Goal: Task Accomplishment & Management: Manage account settings

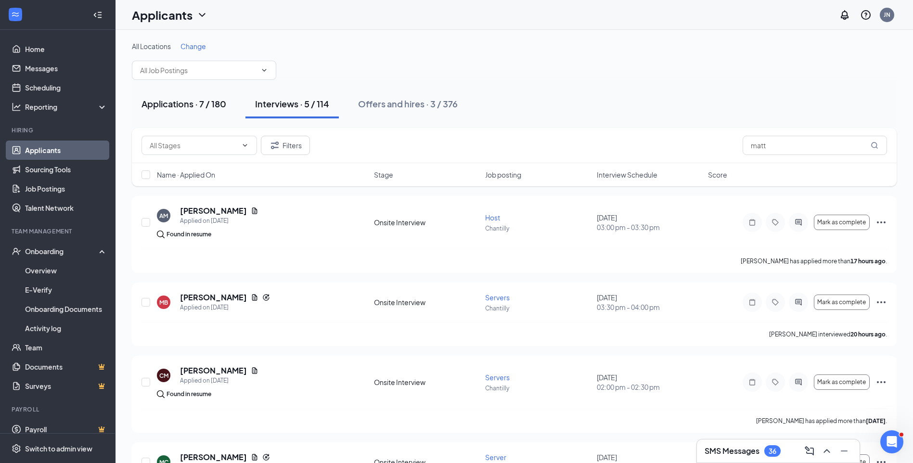
click at [197, 102] on div "Applications · 7 / 180" at bounding box center [183, 104] width 85 height 12
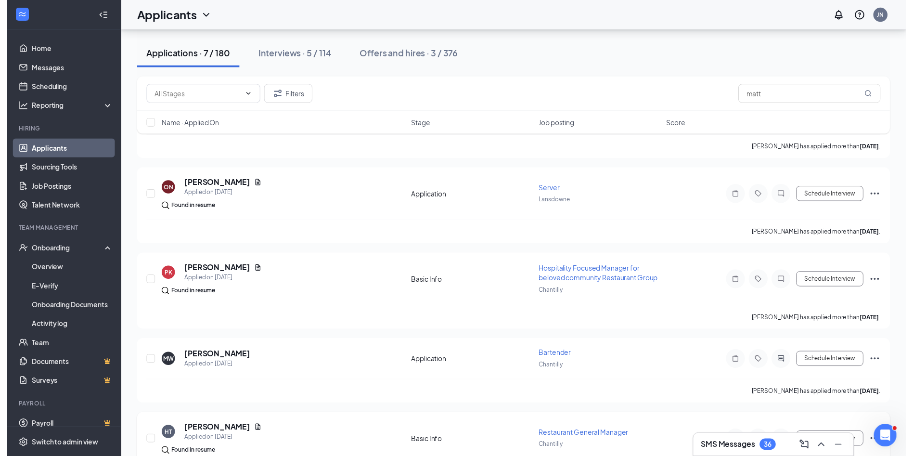
scroll to position [318, 0]
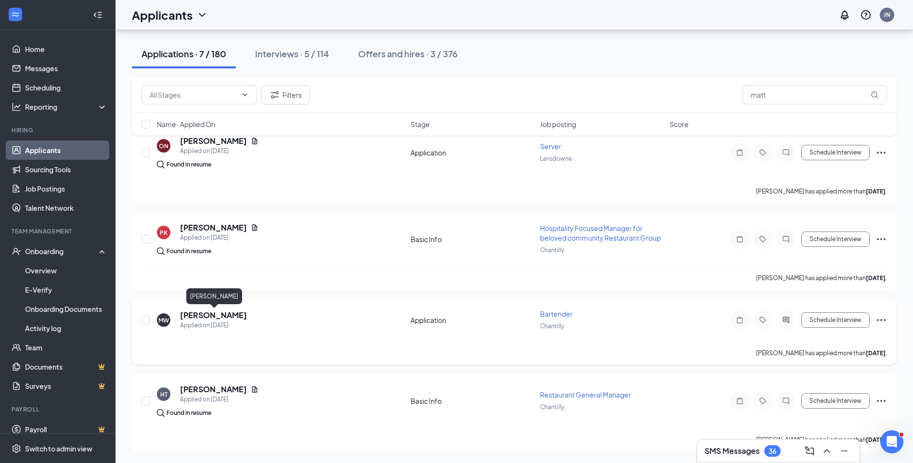
click at [216, 313] on h5 "[PERSON_NAME]" at bounding box center [213, 315] width 67 height 11
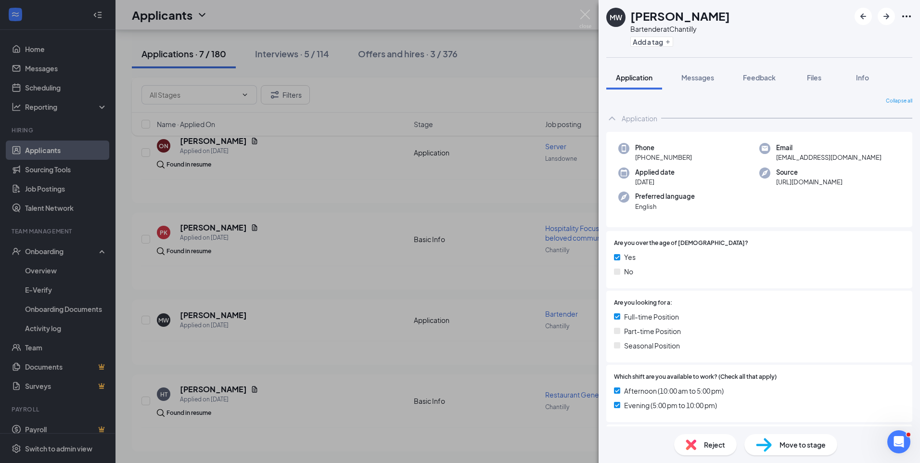
click at [797, 441] on span "Move to stage" at bounding box center [802, 444] width 46 height 11
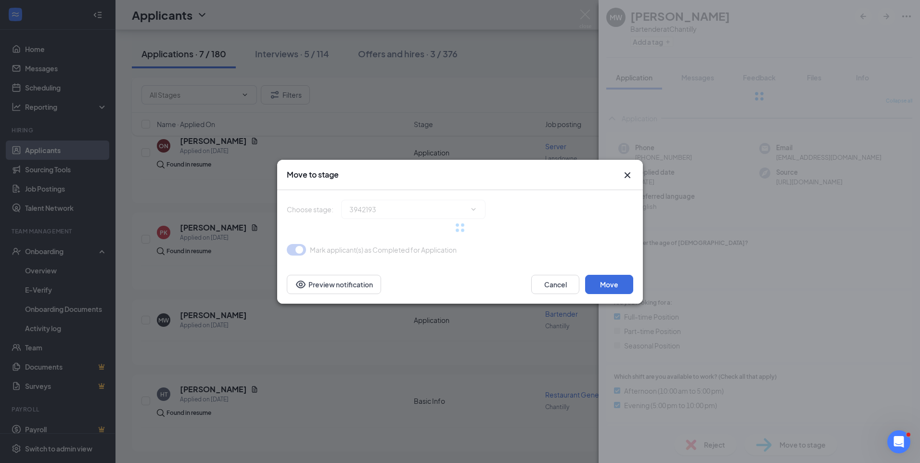
type input "Onsite Interview (next stage)"
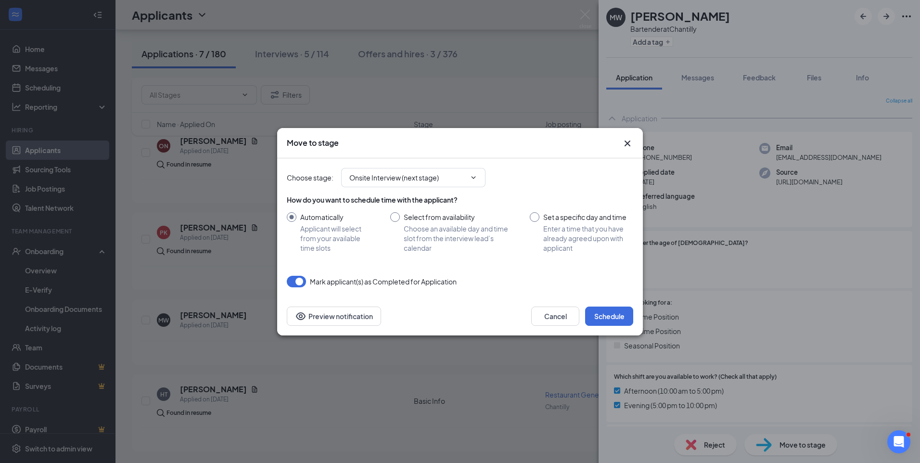
click at [421, 164] on div "Choose stage : Onsite Interview (next stage)" at bounding box center [460, 177] width 346 height 38
click at [424, 166] on div "Choose stage : Onsite Interview (next stage)" at bounding box center [460, 177] width 346 height 38
click at [435, 172] on input "Onsite Interview (next stage)" at bounding box center [407, 177] width 116 height 11
click at [568, 166] on div "Choose stage : Onsite Interview (next stage) Application (current stage) Onsite…" at bounding box center [460, 177] width 346 height 38
click at [554, 320] on button "Cancel" at bounding box center [555, 315] width 48 height 19
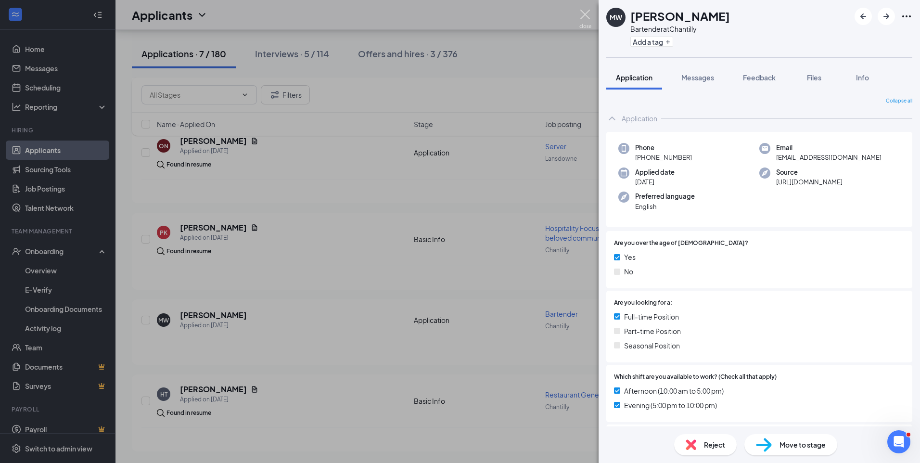
click at [584, 12] on img at bounding box center [585, 19] width 12 height 19
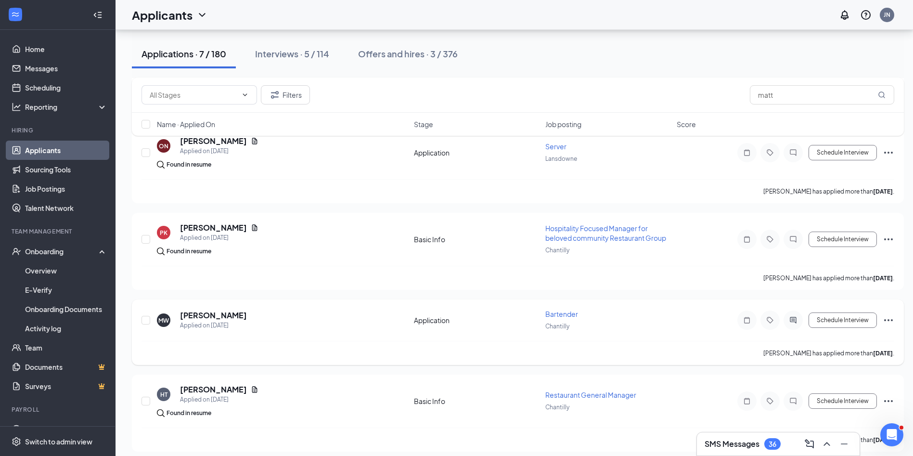
click at [890, 321] on icon "Ellipses" at bounding box center [888, 320] width 12 height 12
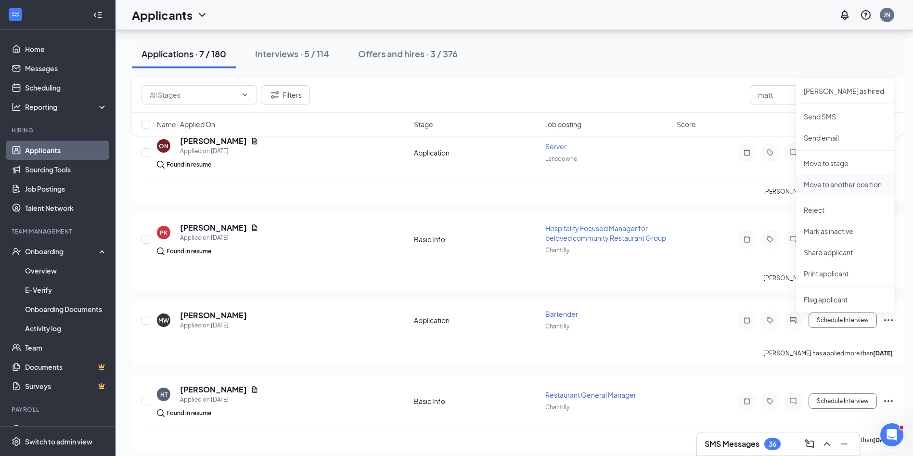
click at [852, 189] on p "Move to another position" at bounding box center [845, 184] width 83 height 10
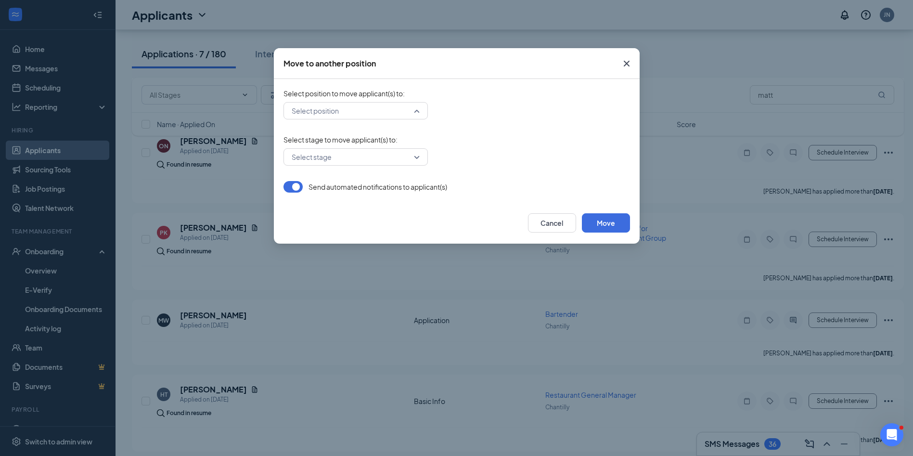
click at [353, 105] on input "search" at bounding box center [352, 110] width 126 height 16
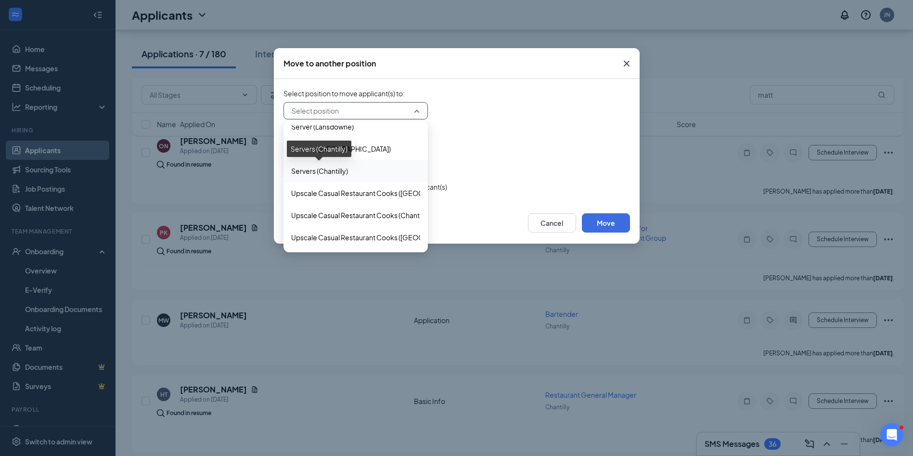
scroll to position [404, 0]
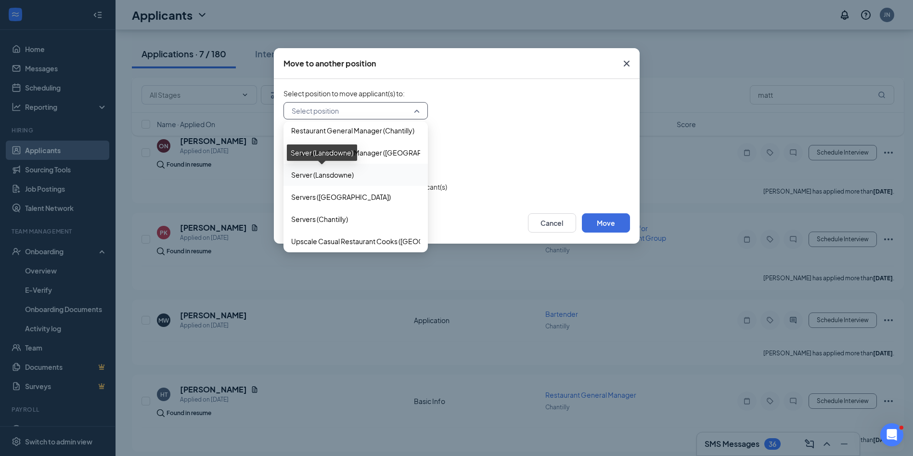
click at [340, 175] on span "Server (Lansdowne)" at bounding box center [322, 174] width 63 height 11
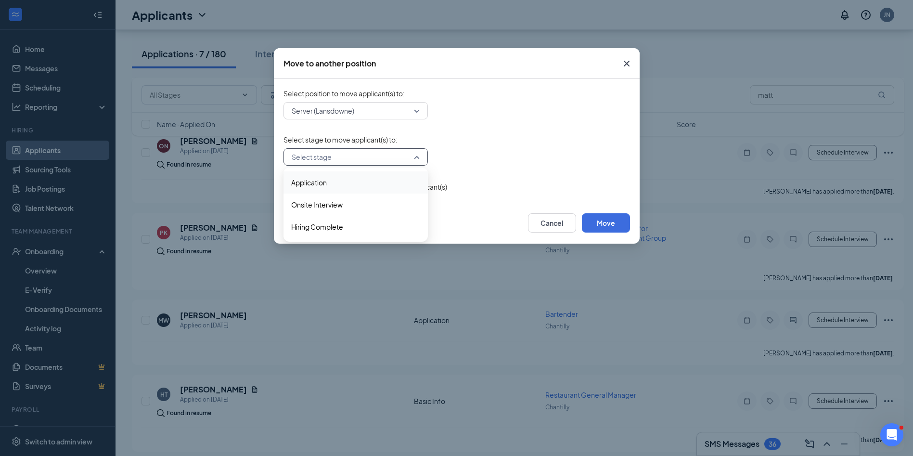
click at [360, 157] on input "search" at bounding box center [352, 157] width 126 height 16
click at [319, 228] on span "Hiring Complete" at bounding box center [317, 226] width 52 height 11
click at [612, 224] on button "Move" at bounding box center [606, 222] width 48 height 19
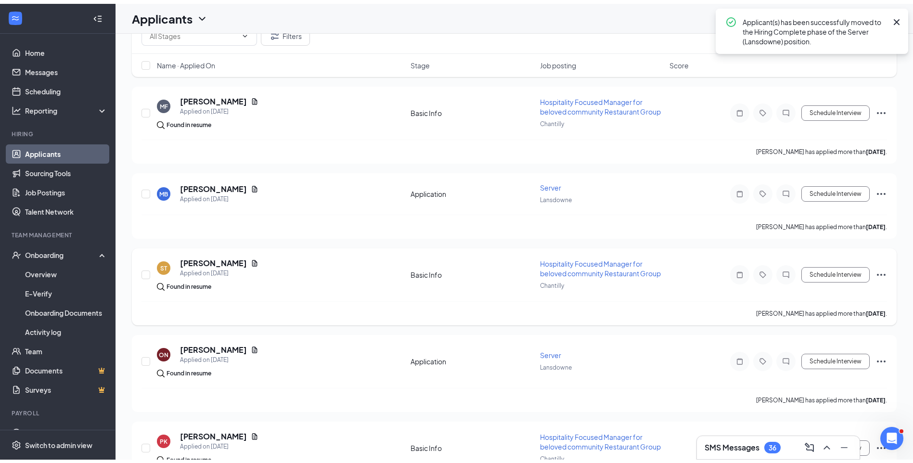
scroll to position [0, 0]
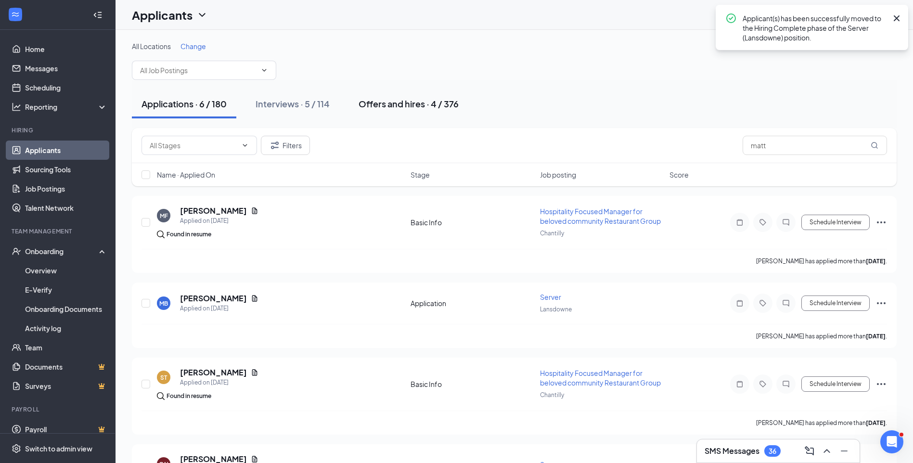
click at [414, 103] on div "Offers and hires · 4 / 376" at bounding box center [408, 104] width 100 height 12
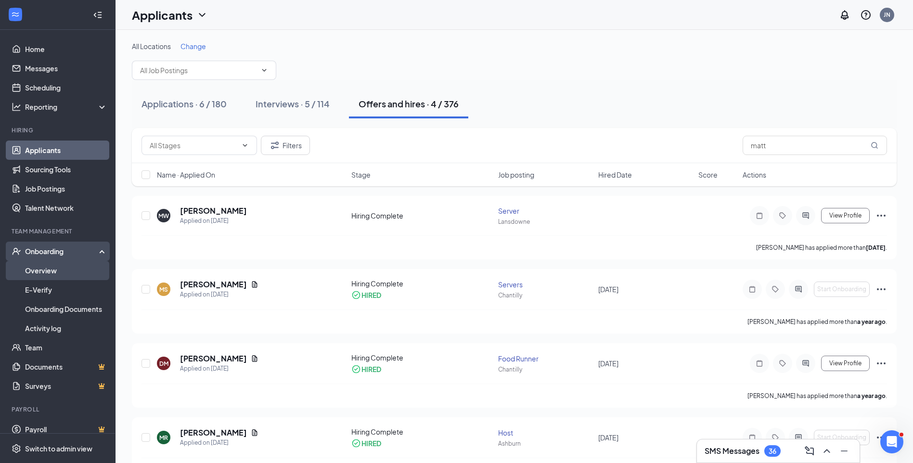
click at [46, 279] on link "Overview" at bounding box center [66, 270] width 82 height 19
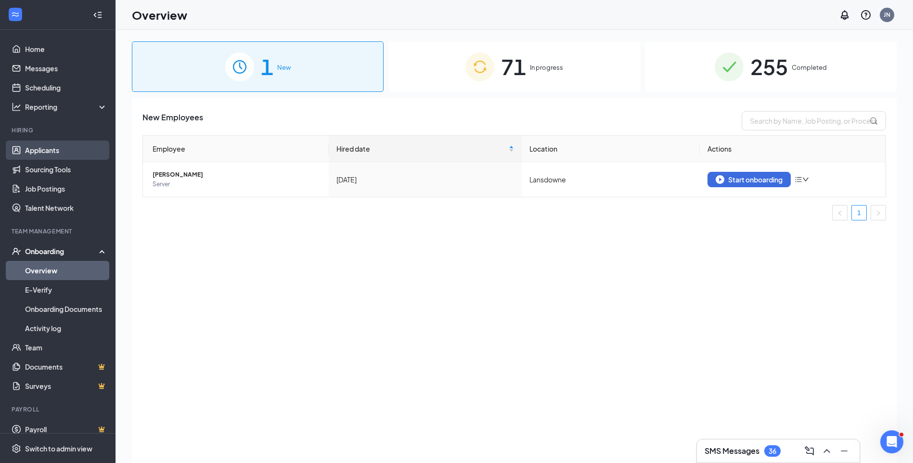
click at [39, 159] on link "Applicants" at bounding box center [66, 149] width 82 height 19
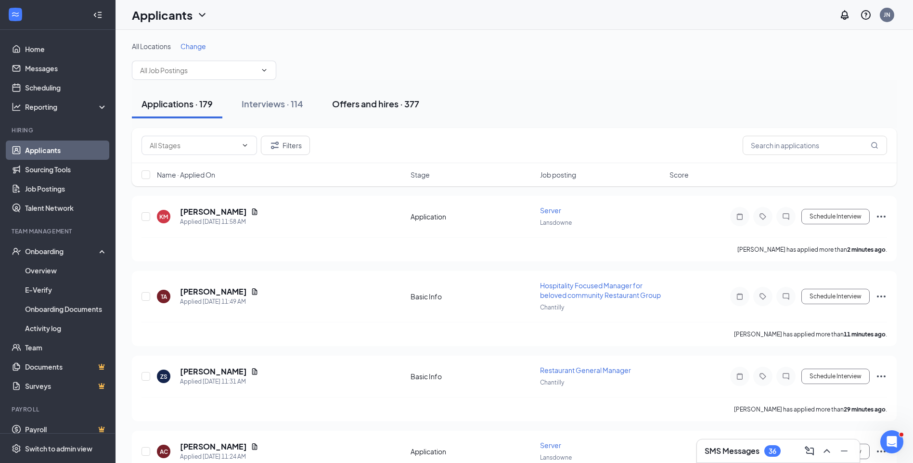
click at [398, 100] on div "Offers and hires · 377" at bounding box center [375, 104] width 87 height 12
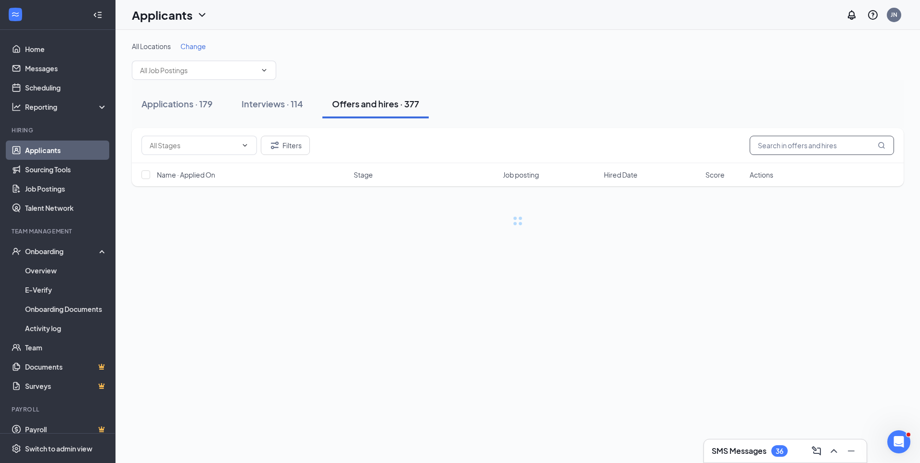
click at [786, 138] on input "text" at bounding box center [822, 145] width 144 height 19
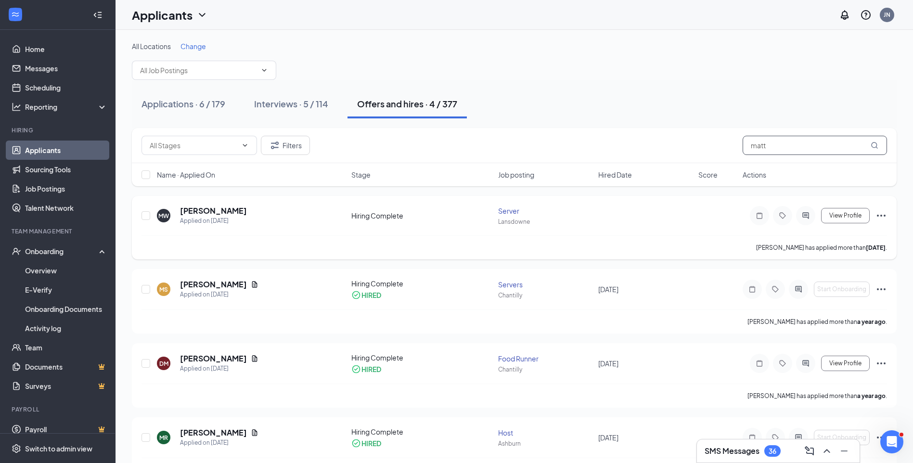
type input "matt"
click at [885, 215] on icon "Ellipses" at bounding box center [881, 216] width 12 height 12
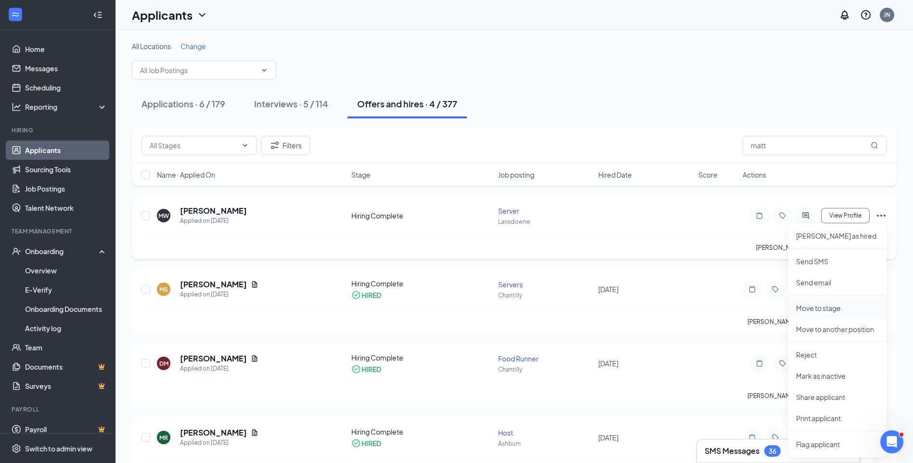
click at [842, 311] on p "Move to stage" at bounding box center [837, 308] width 83 height 10
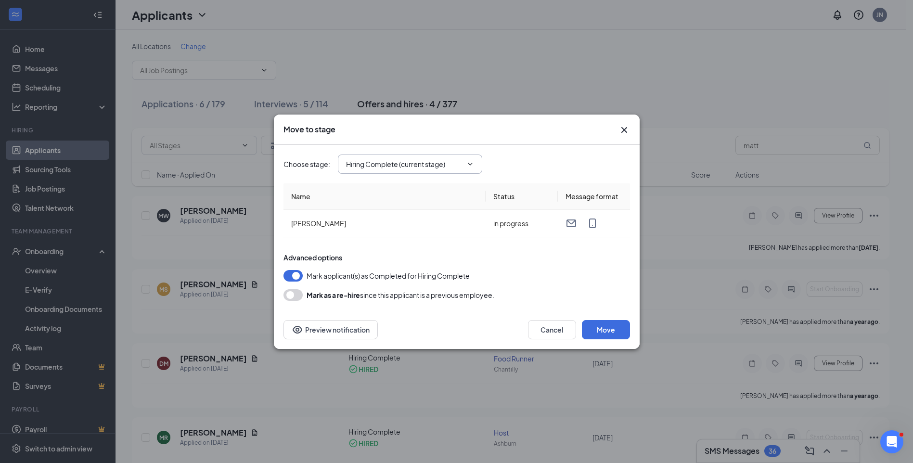
click at [433, 159] on input "Hiring Complete (current stage)" at bounding box center [404, 164] width 116 height 11
click at [559, 161] on div "Choose stage : Hiring Complete (current stage) Application Onsite Interview Hir…" at bounding box center [456, 163] width 346 height 19
click at [554, 334] on button "Cancel" at bounding box center [552, 329] width 48 height 19
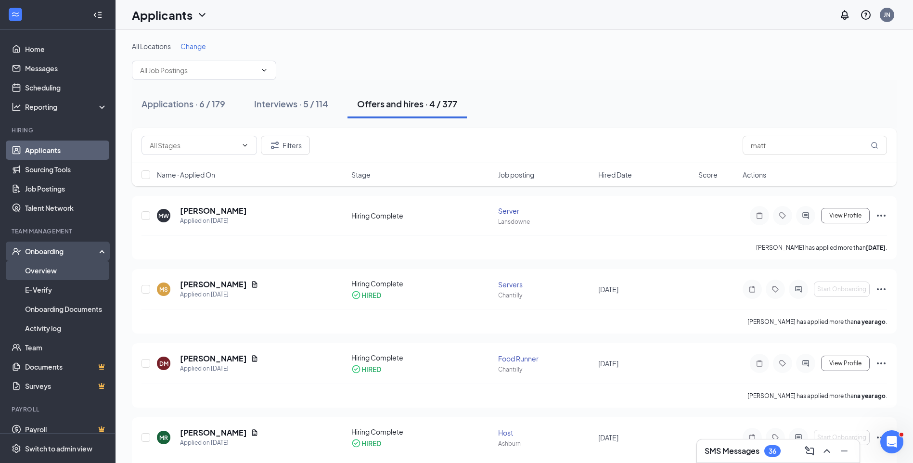
click at [58, 271] on link "Overview" at bounding box center [66, 270] width 82 height 19
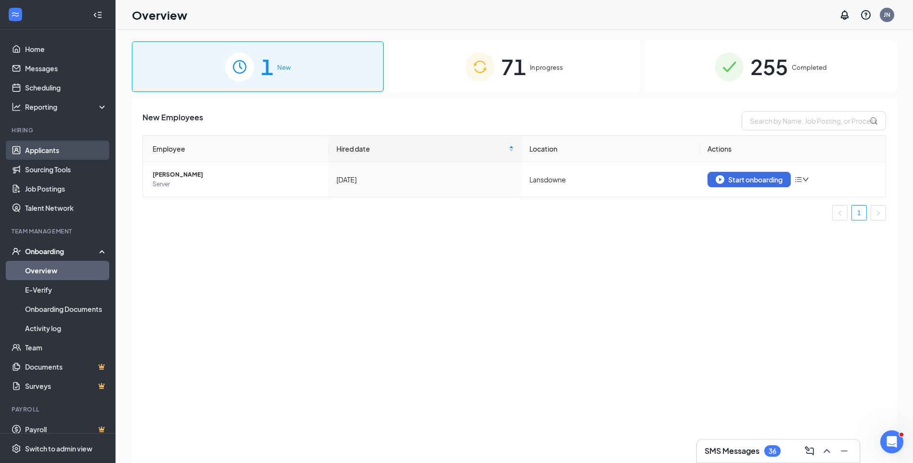
click at [56, 145] on link "Applicants" at bounding box center [66, 149] width 82 height 19
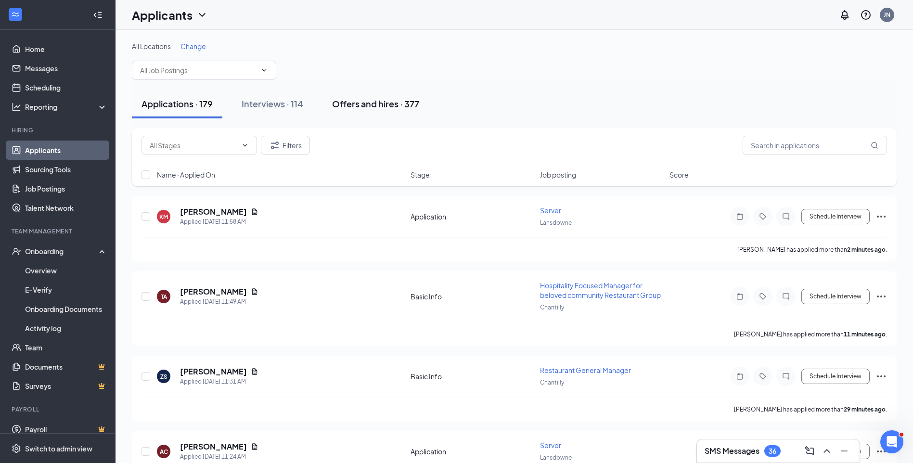
click at [363, 102] on div "Offers and hires · 377" at bounding box center [375, 104] width 87 height 12
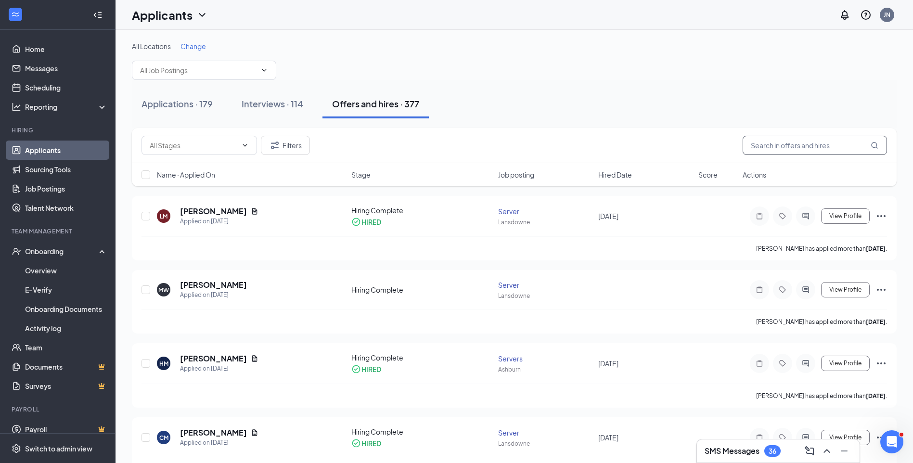
click at [837, 142] on input "text" at bounding box center [814, 145] width 144 height 19
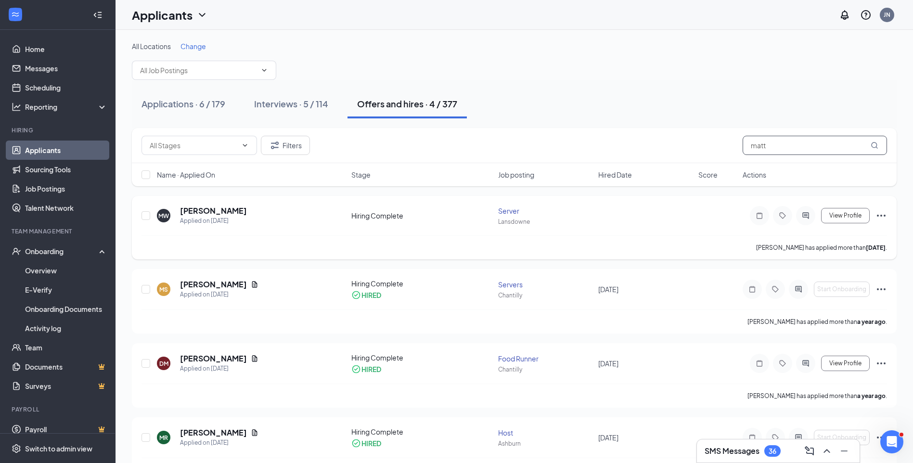
type input "matt"
click at [880, 216] on icon "Ellipses" at bounding box center [881, 216] width 9 height 2
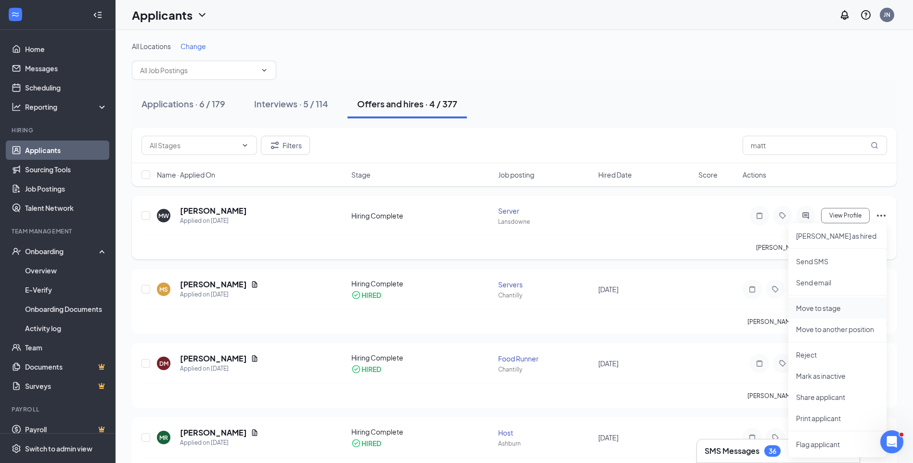
click at [842, 312] on p "Move to stage" at bounding box center [837, 308] width 83 height 10
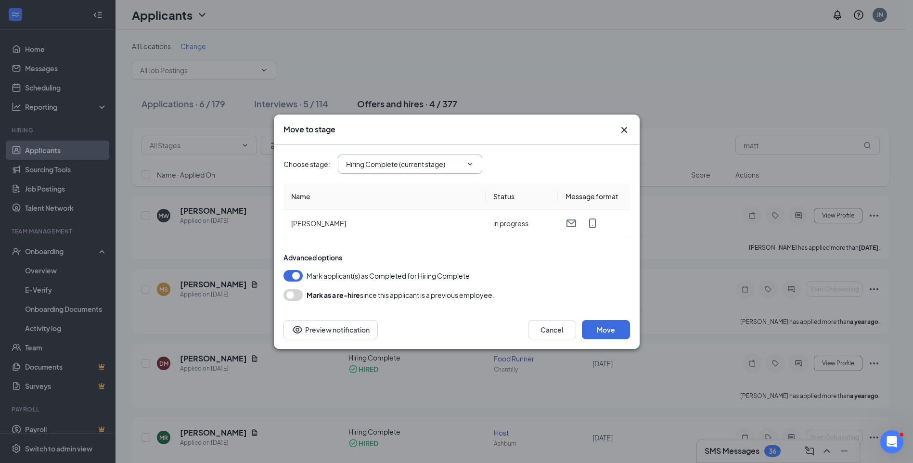
click at [449, 158] on span "Hiring Complete (current stage)" at bounding box center [410, 163] width 144 height 19
click at [391, 169] on input "Hiring Complete (current stage)" at bounding box center [404, 164] width 116 height 11
click at [377, 184] on div "Application" at bounding box center [372, 182] width 36 height 11
type input "Application"
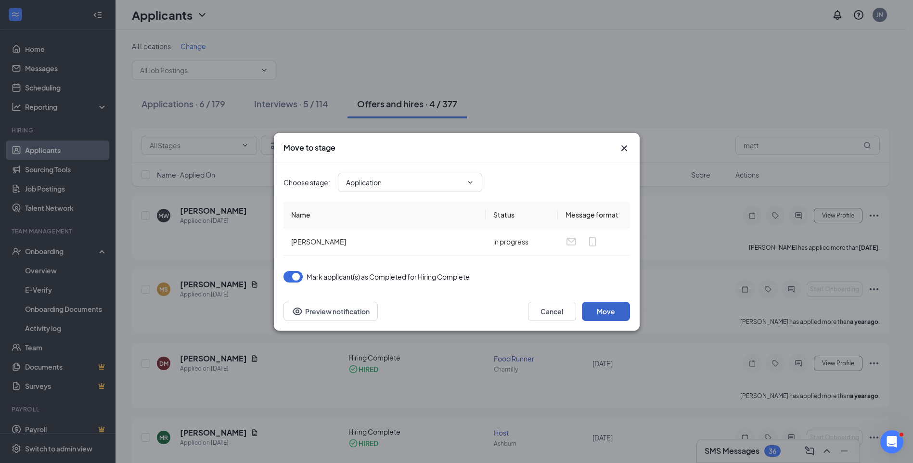
click at [619, 305] on button "Move" at bounding box center [606, 311] width 48 height 19
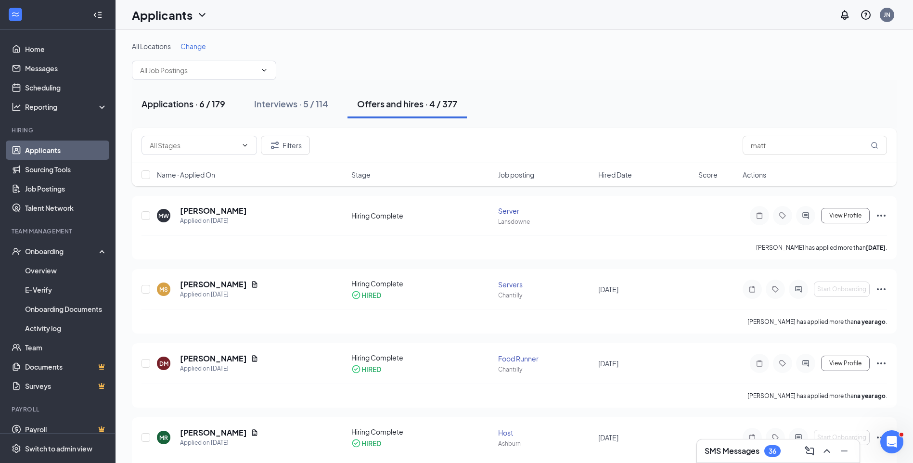
click at [172, 102] on div "Applications · 6 / 179" at bounding box center [183, 104] width 84 height 12
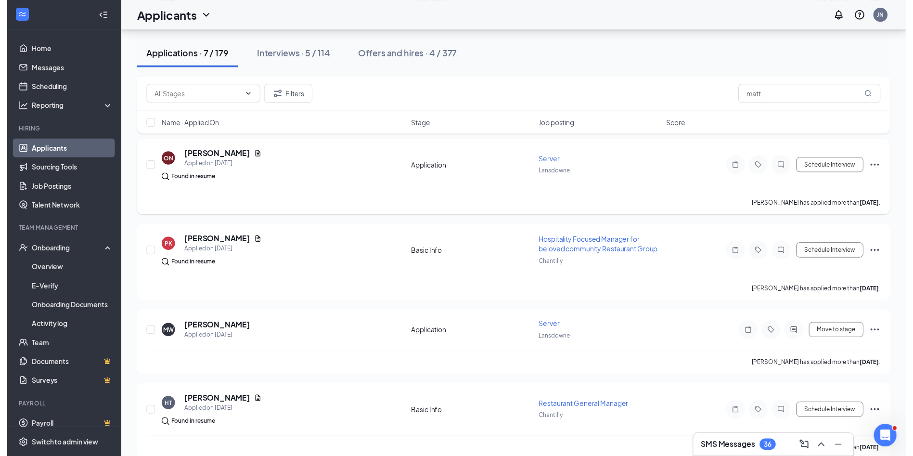
scroll to position [318, 0]
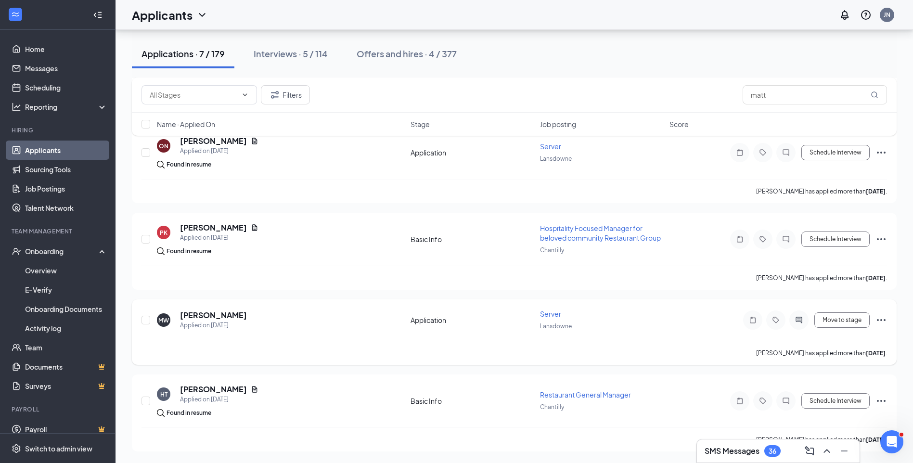
click at [878, 315] on icon "Ellipses" at bounding box center [881, 320] width 12 height 12
click at [229, 310] on h5 "[PERSON_NAME]" at bounding box center [213, 315] width 67 height 11
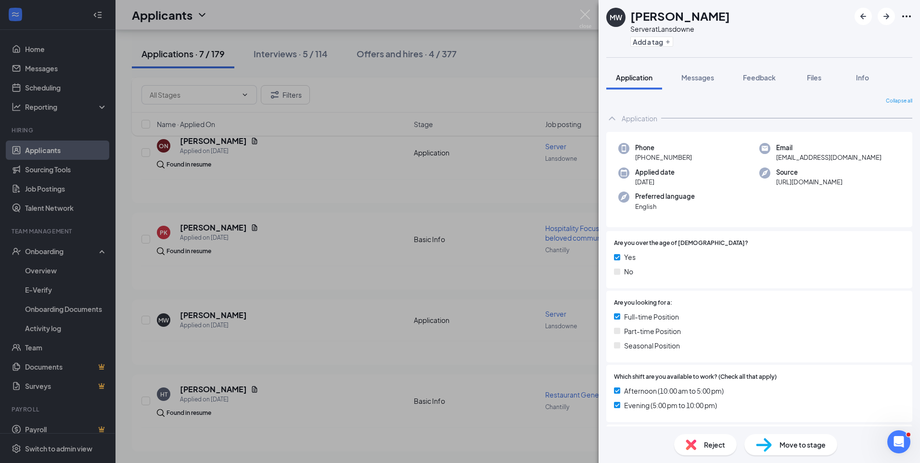
click at [787, 440] on span "Move to stage" at bounding box center [802, 444] width 46 height 11
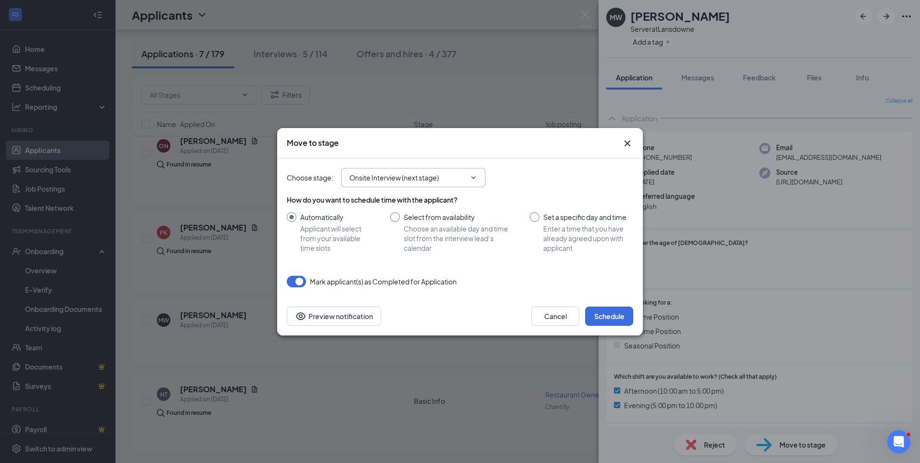
click at [417, 176] on input "Onsite Interview (next stage)" at bounding box center [407, 177] width 116 height 11
click at [400, 239] on div "Hiring Complete" at bounding box center [383, 240] width 52 height 11
type input "Hiring Complete"
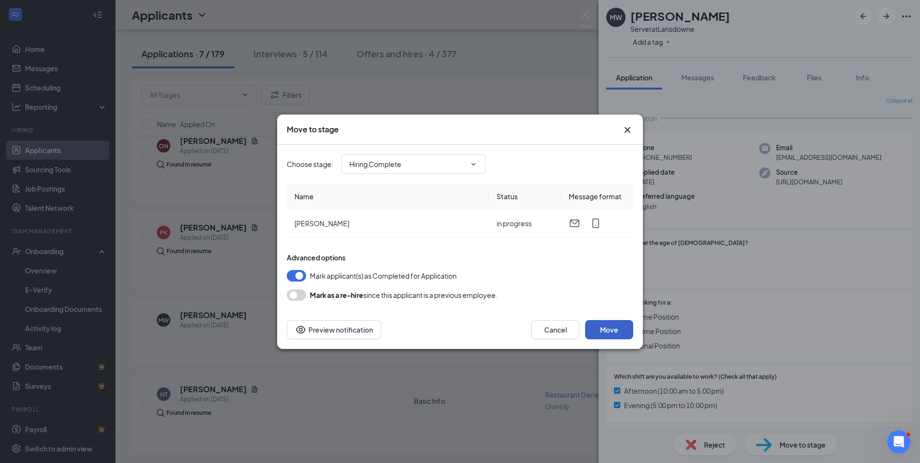
click at [620, 333] on button "Move" at bounding box center [609, 329] width 48 height 19
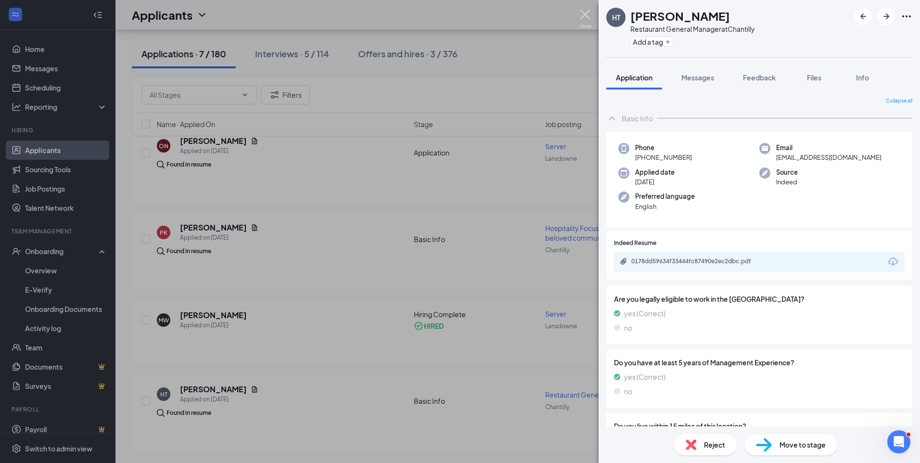
click at [581, 13] on img at bounding box center [585, 19] width 12 height 19
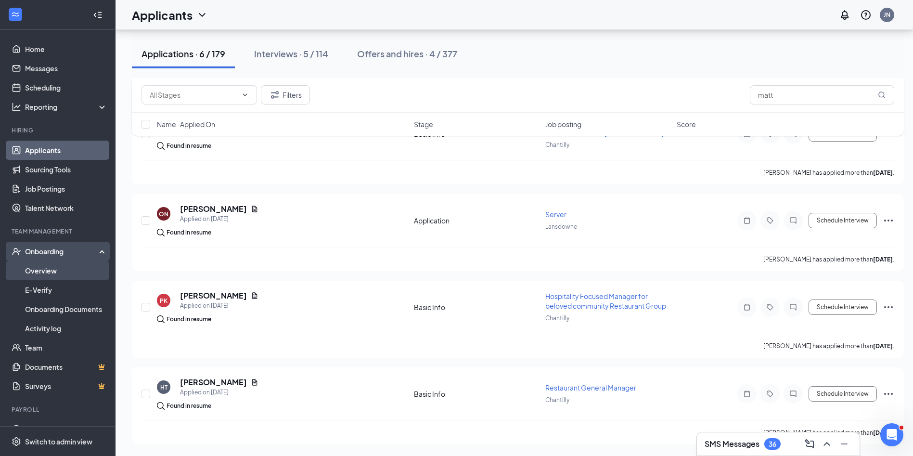
click at [52, 265] on link "Overview" at bounding box center [66, 270] width 82 height 19
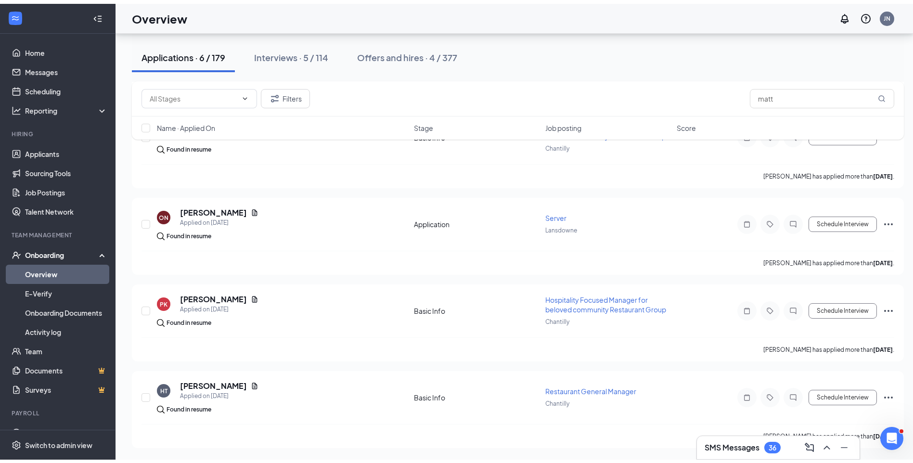
scroll to position [43, 0]
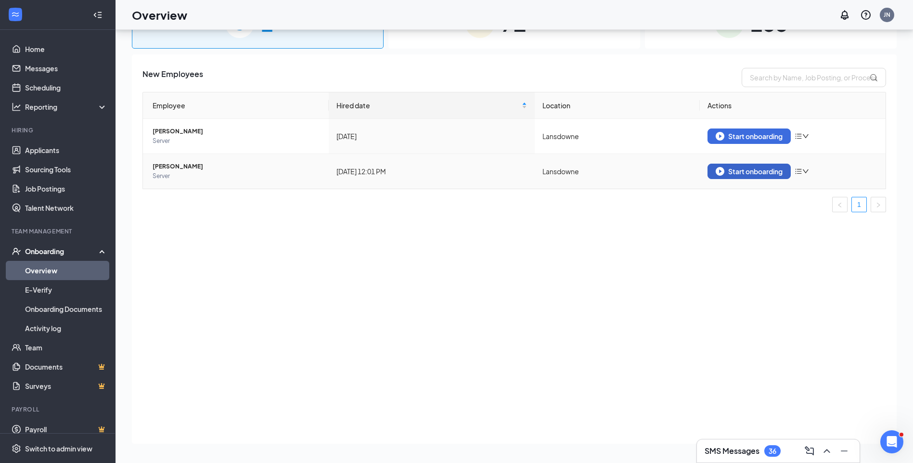
click at [745, 174] on div "Start onboarding" at bounding box center [748, 171] width 67 height 9
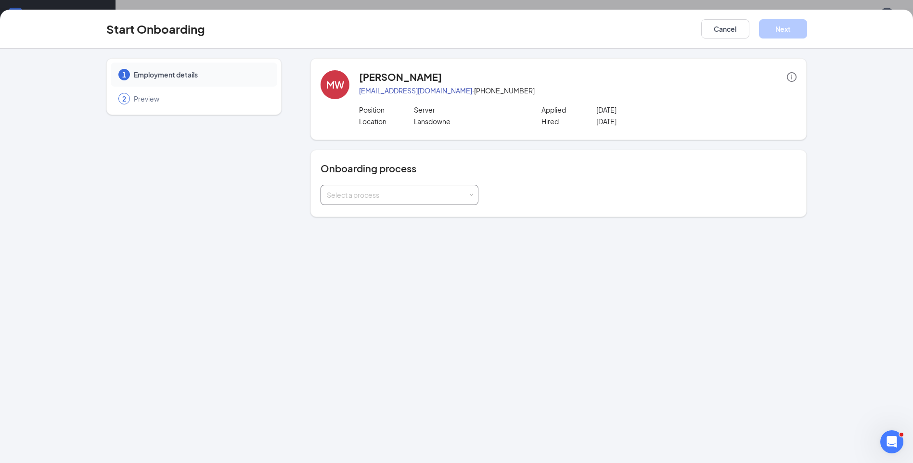
click at [385, 190] on div "Select a process" at bounding box center [399, 194] width 145 height 19
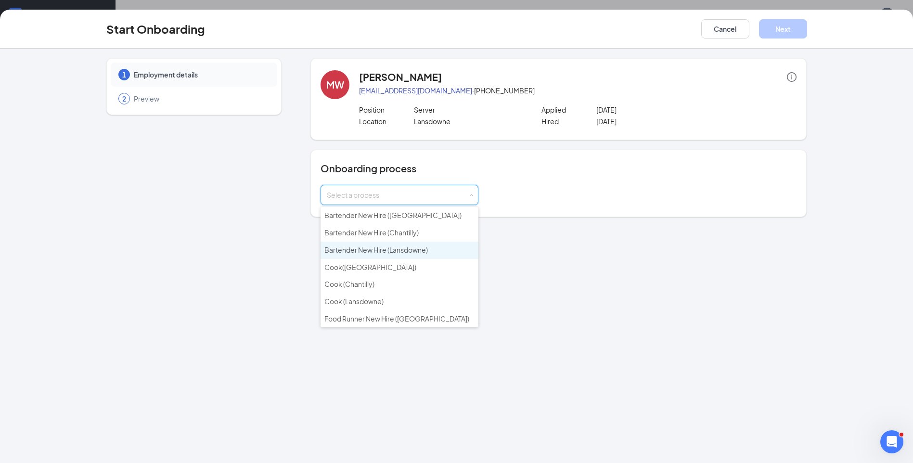
click at [439, 249] on li "Bartender New Hire (Lansdowne)" at bounding box center [399, 250] width 158 height 17
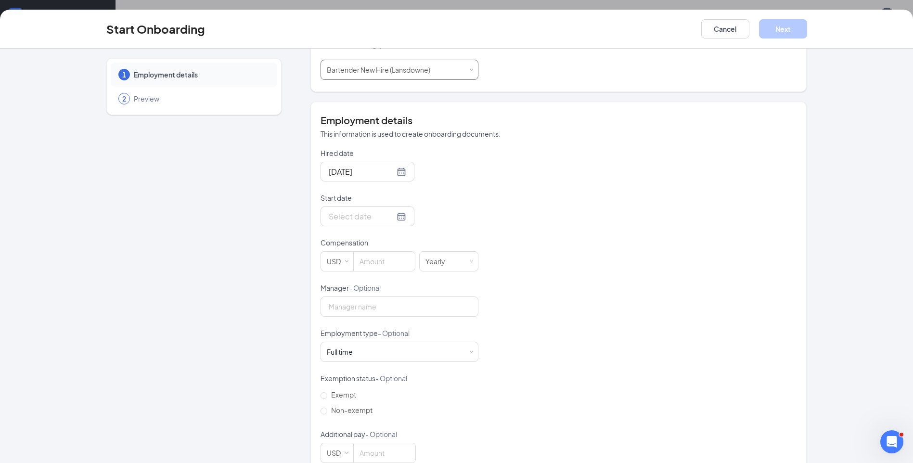
scroll to position [144, 0]
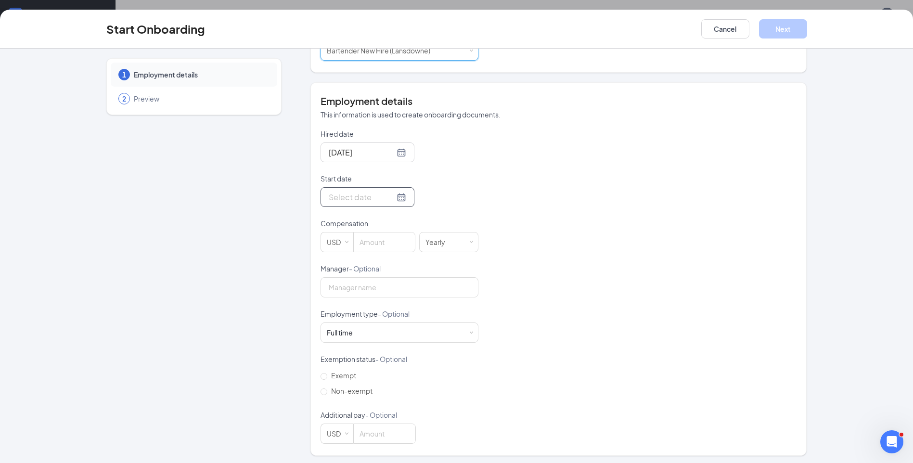
click at [354, 196] on input "Start date" at bounding box center [362, 197] width 66 height 12
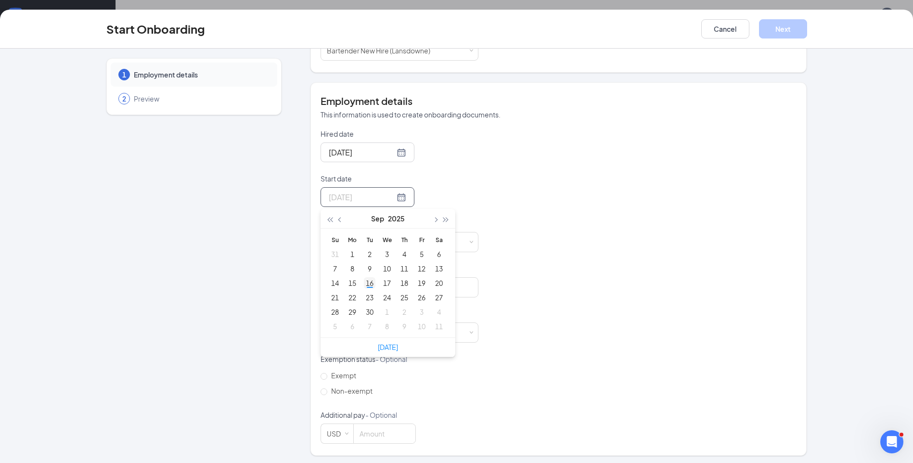
type input "[DATE]"
click at [364, 287] on div "16" at bounding box center [370, 283] width 12 height 12
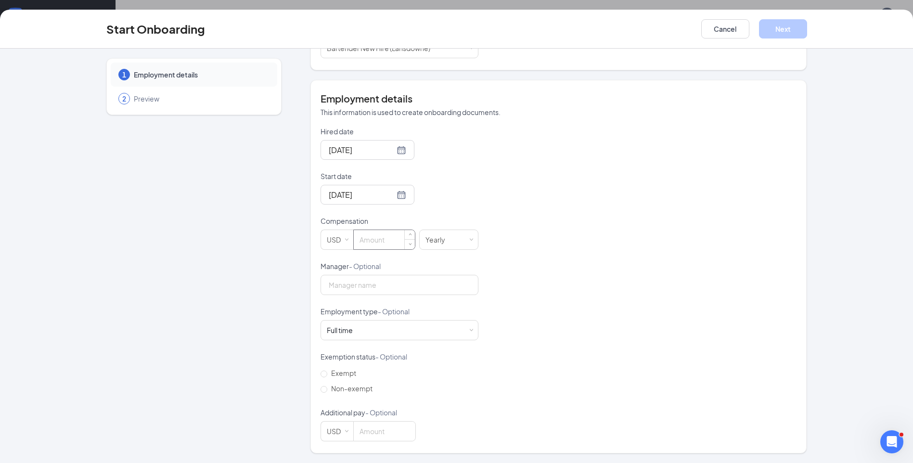
click at [386, 239] on input at bounding box center [384, 239] width 61 height 19
type input "2.13"
click at [433, 239] on div "Yearly" at bounding box center [438, 239] width 26 height 19
click at [436, 257] on li "Hourly" at bounding box center [444, 260] width 59 height 16
click at [383, 286] on input "Manager - Optional" at bounding box center [399, 285] width 158 height 20
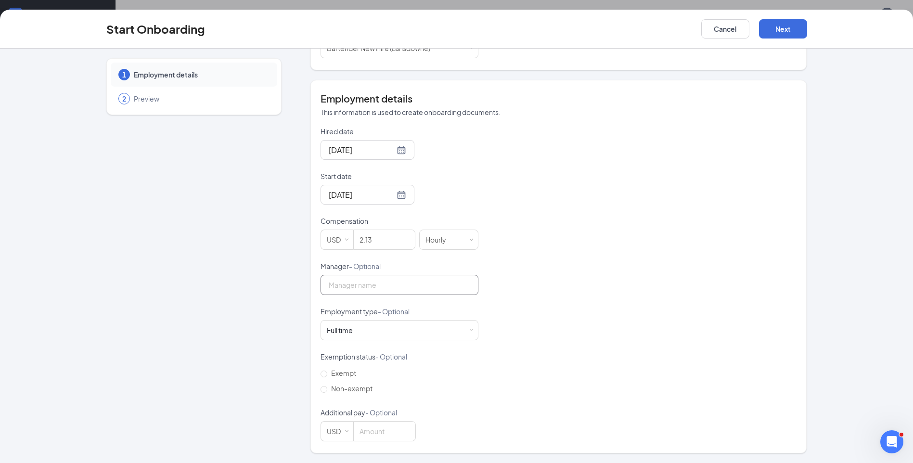
type input "[PERSON_NAME]"
click at [698, 316] on div "Hired date [DATE] Start date [DATE] [DATE] Su Mo Tu We Th Fr Sa 31 1 2 3 4 5 6 …" at bounding box center [558, 284] width 476 height 315
drag, startPoint x: 788, startPoint y: 20, endPoint x: 787, endPoint y: 26, distance: 5.8
click at [788, 20] on button "Next" at bounding box center [783, 28] width 48 height 19
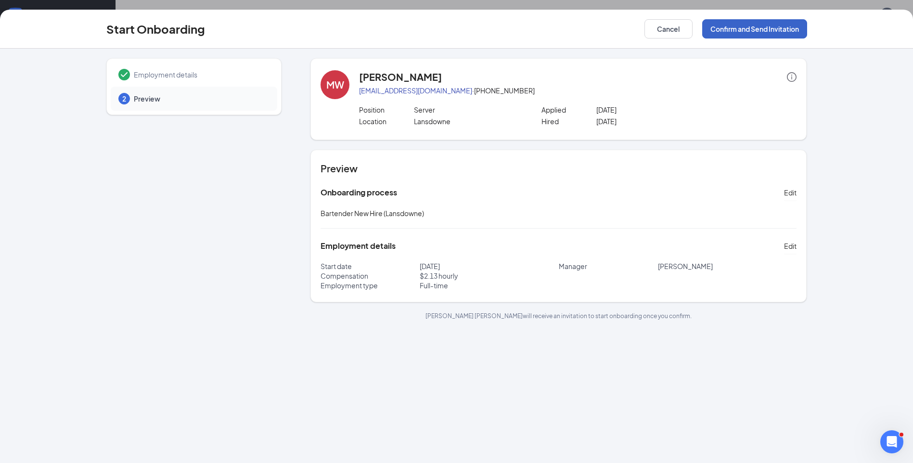
click at [765, 35] on button "Confirm and Send Invitation" at bounding box center [754, 28] width 105 height 19
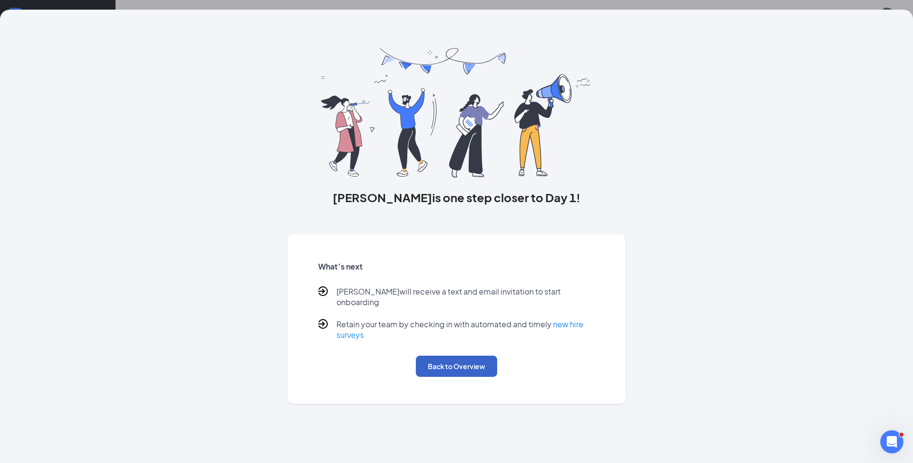
click at [461, 360] on button "Back to Overview" at bounding box center [456, 366] width 81 height 21
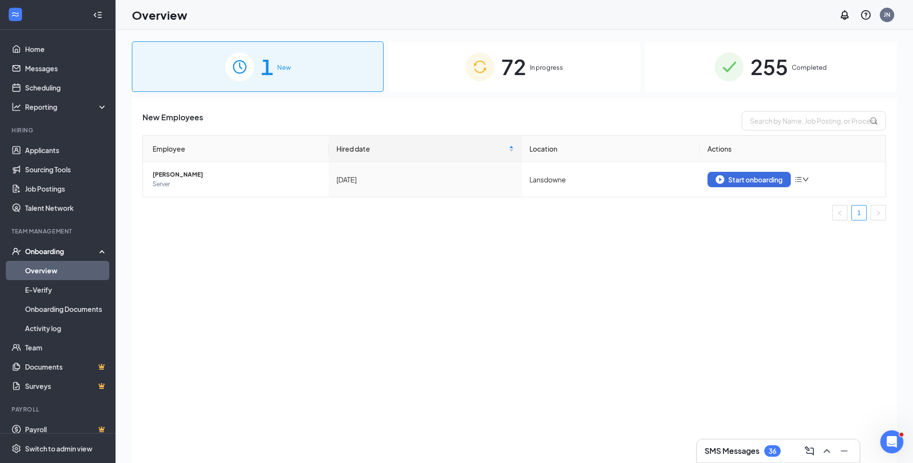
click at [520, 67] on span "72" at bounding box center [513, 66] width 25 height 33
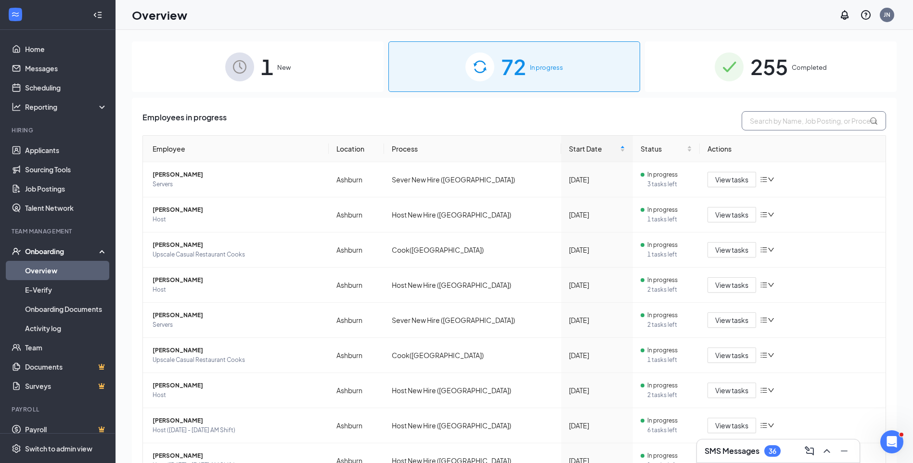
click at [785, 122] on input "text" at bounding box center [813, 120] width 144 height 19
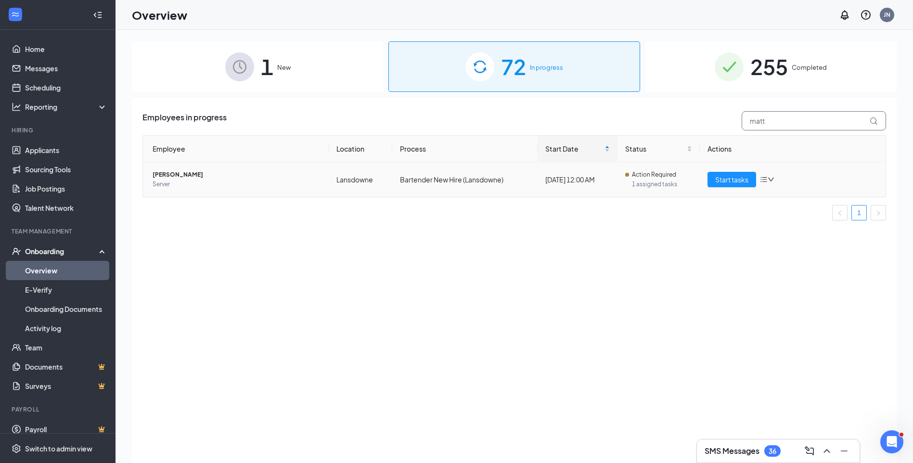
type input "matt"
click at [191, 175] on span "[PERSON_NAME]" at bounding box center [237, 175] width 168 height 10
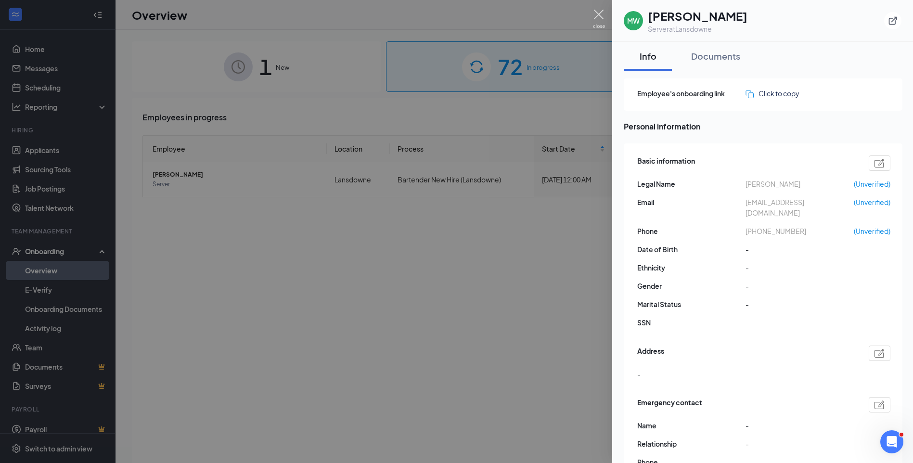
click at [604, 17] on img at bounding box center [599, 19] width 12 height 19
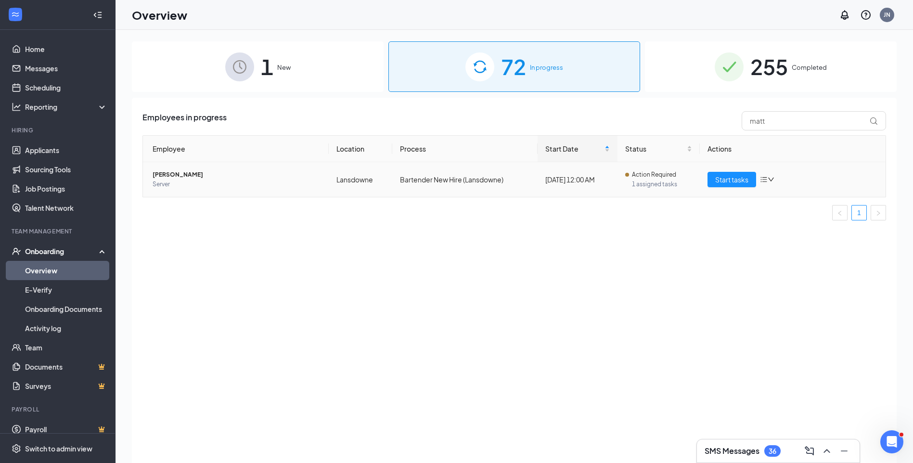
click at [176, 179] on span "Server" at bounding box center [237, 184] width 168 height 10
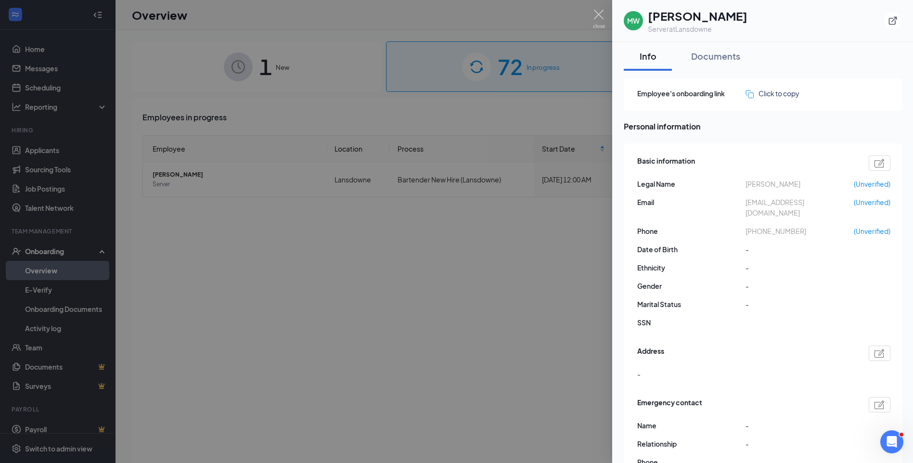
click at [789, 202] on span "[EMAIL_ADDRESS][DOMAIN_NAME]" at bounding box center [799, 207] width 108 height 21
drag, startPoint x: 789, startPoint y: 202, endPoint x: 808, endPoint y: 202, distance: 18.8
click at [791, 202] on span "[EMAIL_ADDRESS][DOMAIN_NAME]" at bounding box center [799, 207] width 108 height 21
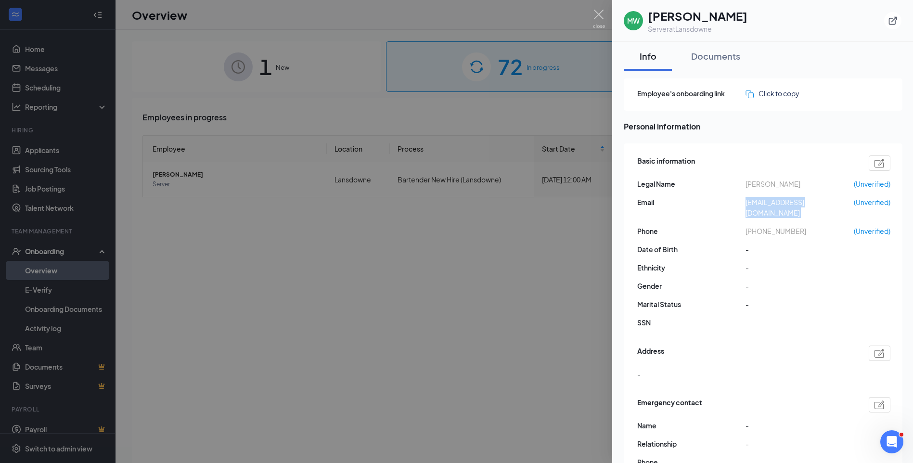
copy span "[EMAIL_ADDRESS][DOMAIN_NAME]"
click at [755, 226] on span "[PHONE_NUMBER]" at bounding box center [799, 231] width 108 height 11
copy span "15717766072"
click at [594, 21] on img at bounding box center [599, 19] width 12 height 19
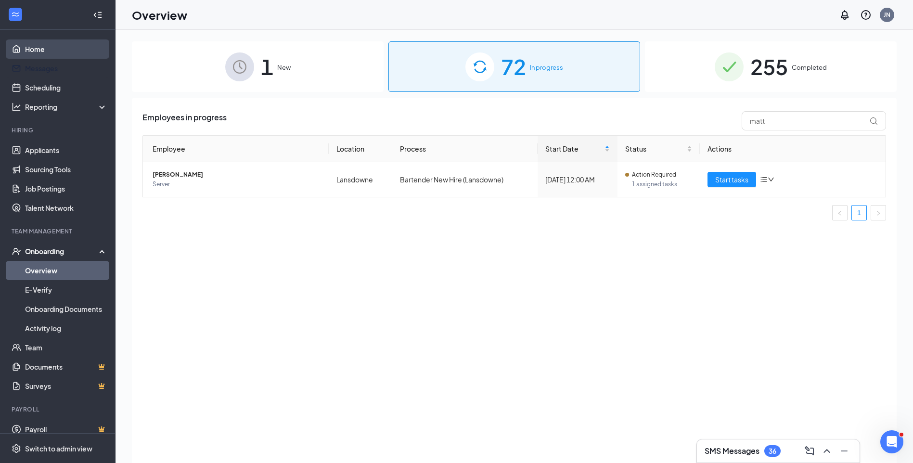
click at [40, 48] on link "Home" at bounding box center [66, 48] width 82 height 19
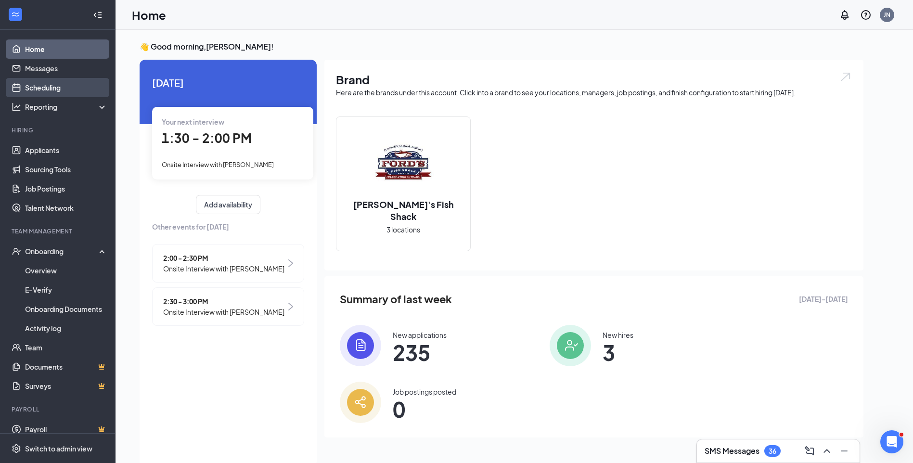
click at [42, 90] on link "Scheduling" at bounding box center [66, 87] width 82 height 19
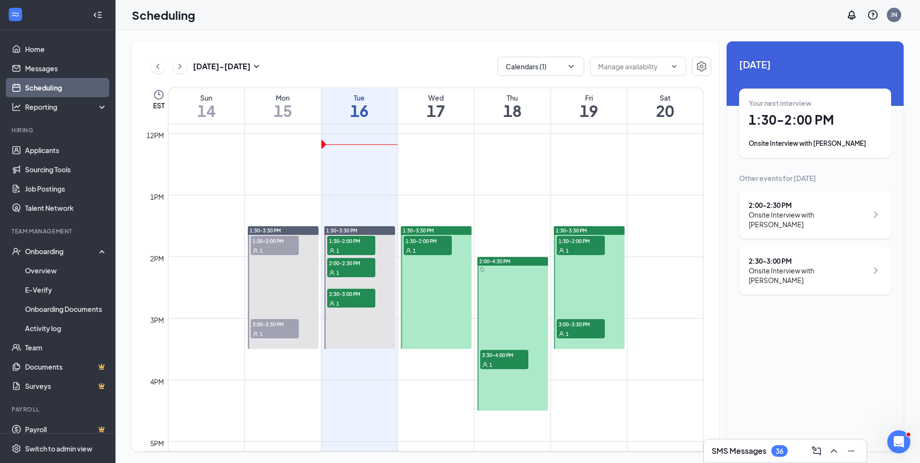
scroll to position [714, 0]
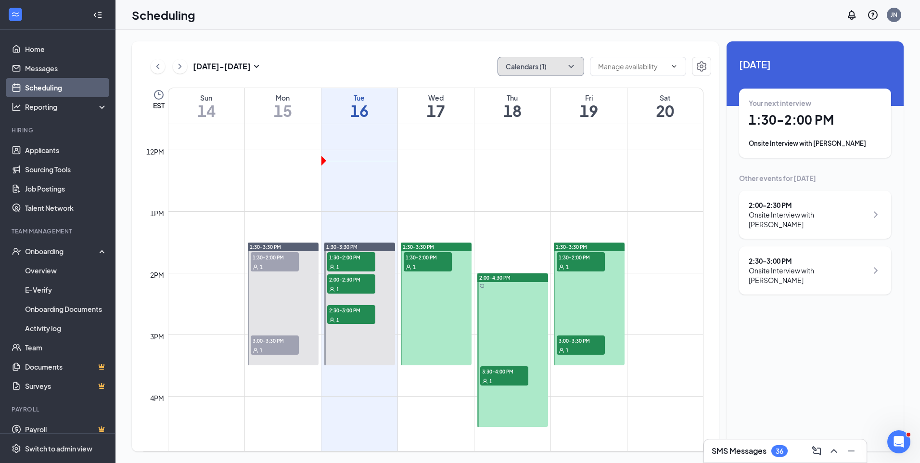
click at [568, 65] on icon "ChevronDown" at bounding box center [571, 67] width 10 height 10
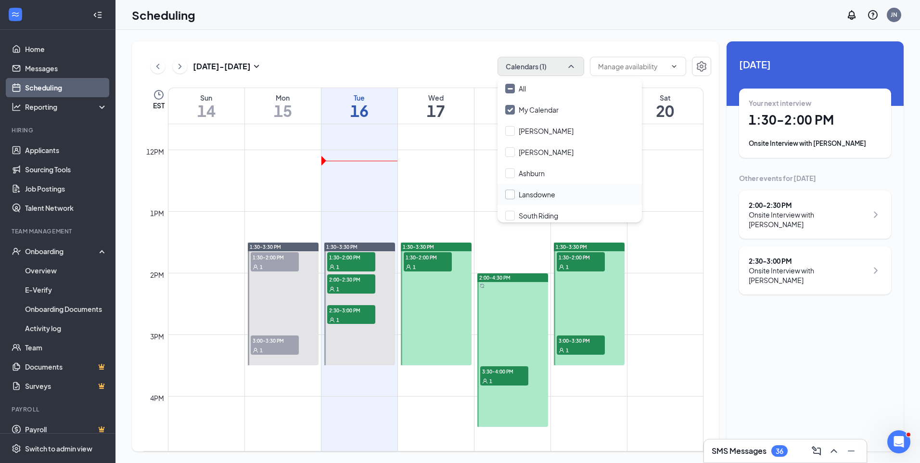
click at [510, 194] on input "Lansdowne" at bounding box center [530, 195] width 50 height 10
checkbox input "true"
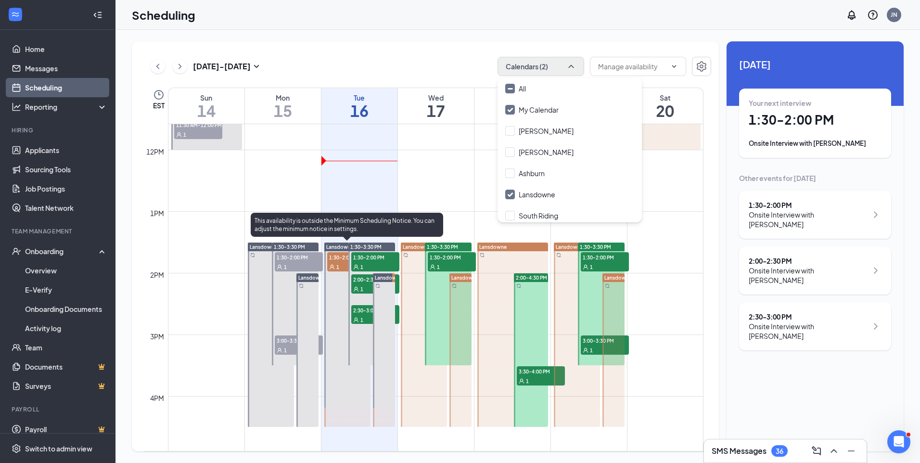
click at [337, 262] on div "1" at bounding box center [351, 267] width 48 height 10
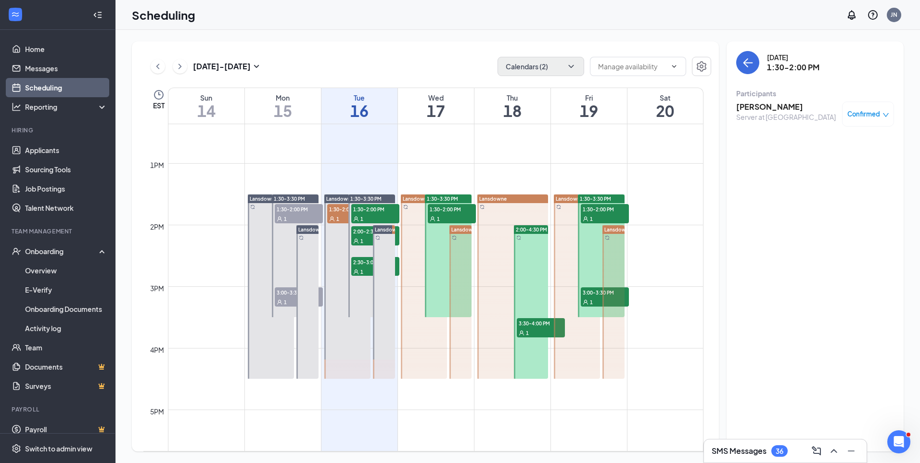
scroll to position [714, 0]
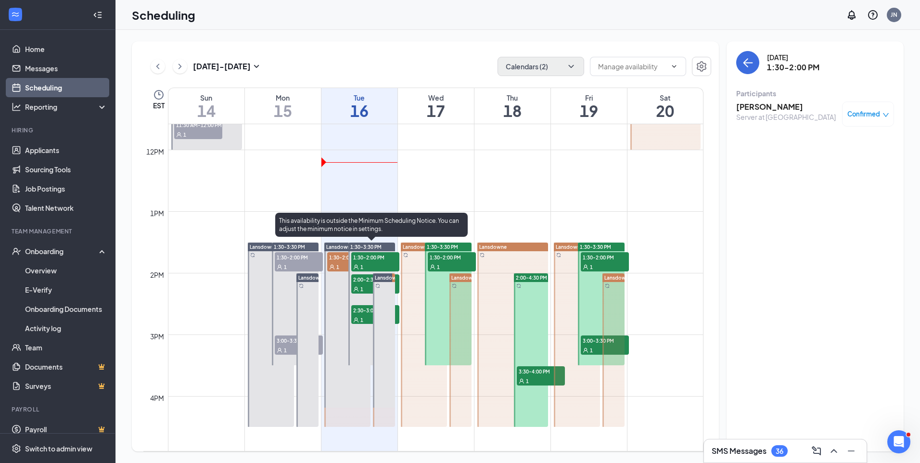
click at [367, 259] on span "1:30-2:00 PM" at bounding box center [375, 257] width 48 height 10
drag, startPoint x: 362, startPoint y: 275, endPoint x: 363, endPoint y: 285, distance: 10.1
click at [363, 283] on div "2:00-2:30 PM 1" at bounding box center [375, 283] width 48 height 19
